Goal: Information Seeking & Learning: Learn about a topic

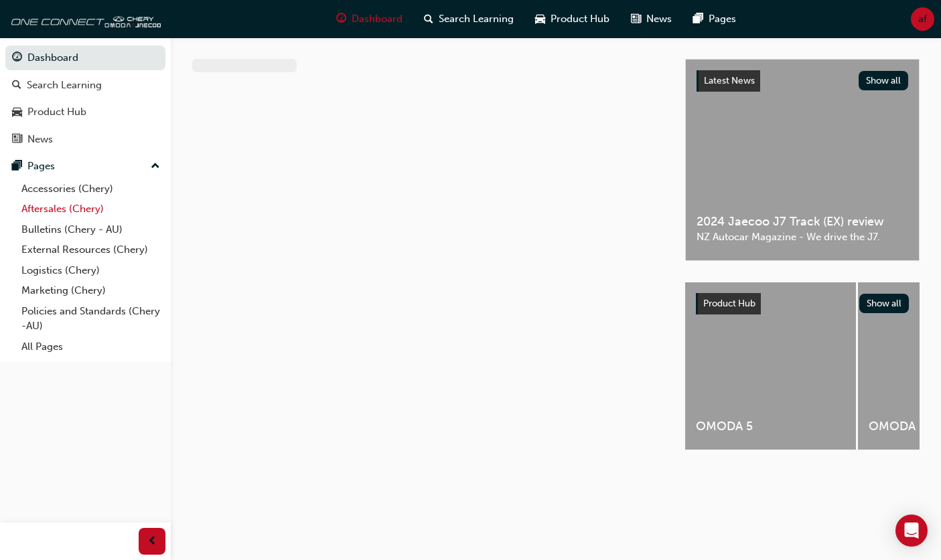
click at [72, 210] on link "Aftersales (Chery)" at bounding box center [90, 209] width 149 height 21
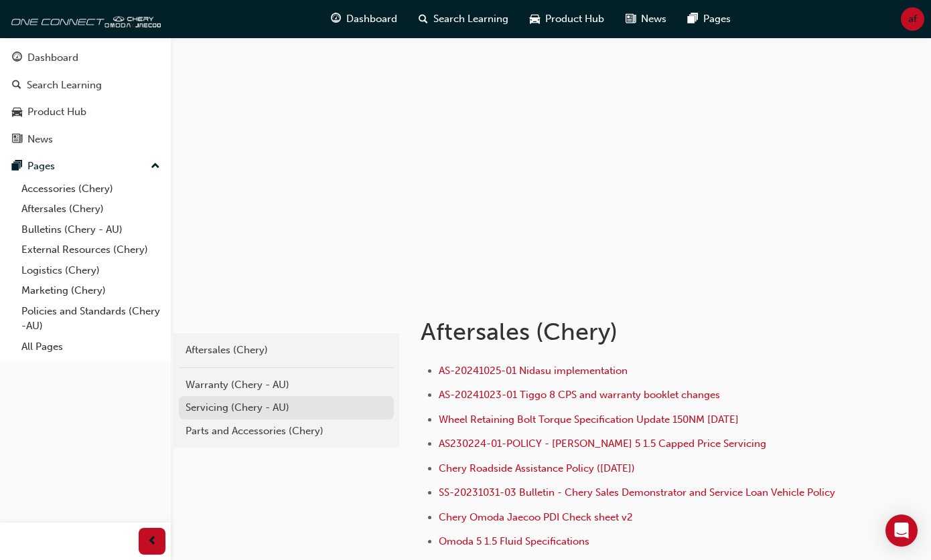
click at [227, 404] on div "Servicing (Chery - AU)" at bounding box center [286, 407] width 202 height 15
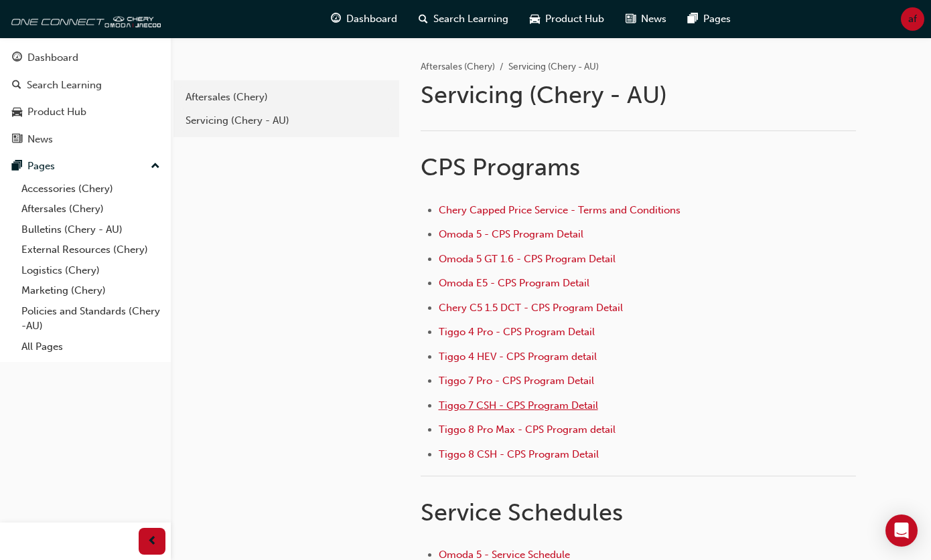
click at [465, 405] on span "Tiggo 7 CSH - CPS Program Detail" at bounding box center [517, 406] width 159 height 12
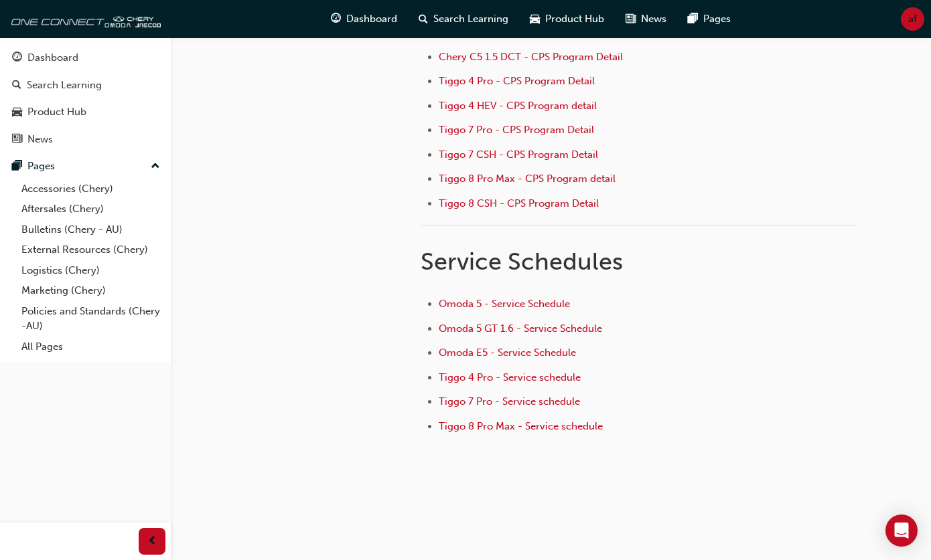
scroll to position [258, 0]
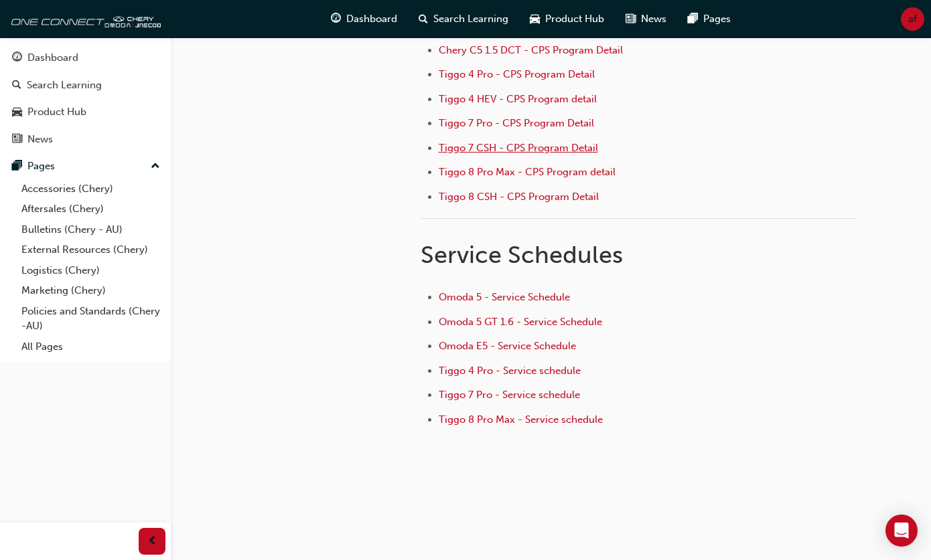
click at [471, 151] on span "Tiggo 7 CSH - CPS Program Detail" at bounding box center [517, 148] width 159 height 12
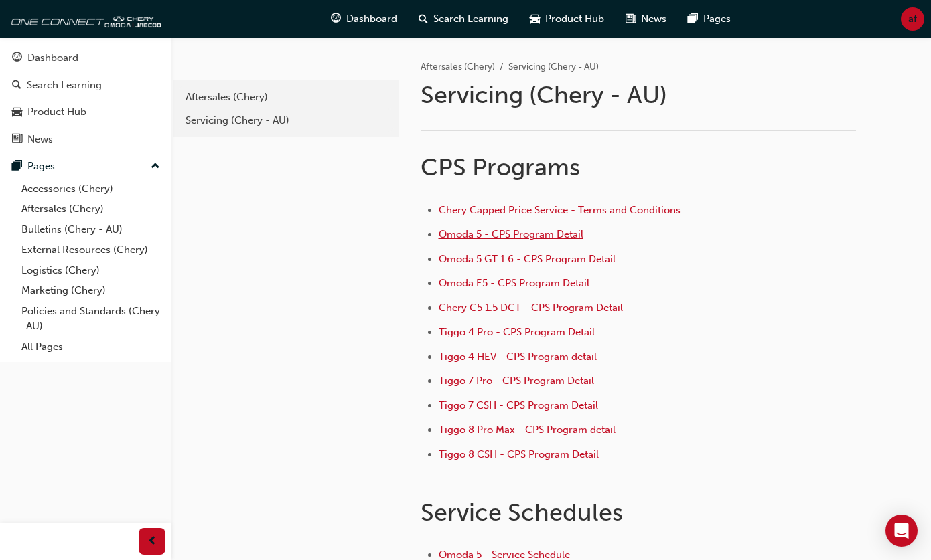
click at [473, 233] on span "Omoda 5 - CPS Program Detail" at bounding box center [510, 234] width 145 height 12
